Goal: Navigation & Orientation: Find specific page/section

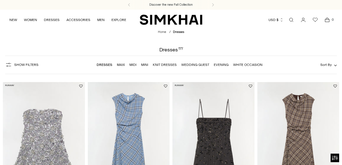
scroll to position [1046, 0]
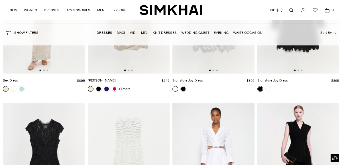
scroll to position [6543, 0]
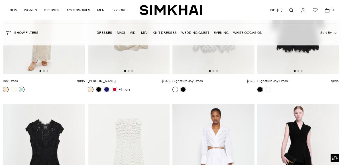
click at [22, 87] on link at bounding box center [22, 90] width 6 height 6
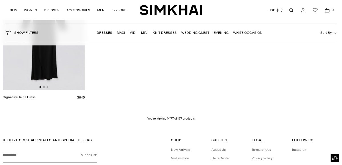
scroll to position [6880, 0]
